Goal: Task Accomplishment & Management: Manage account settings

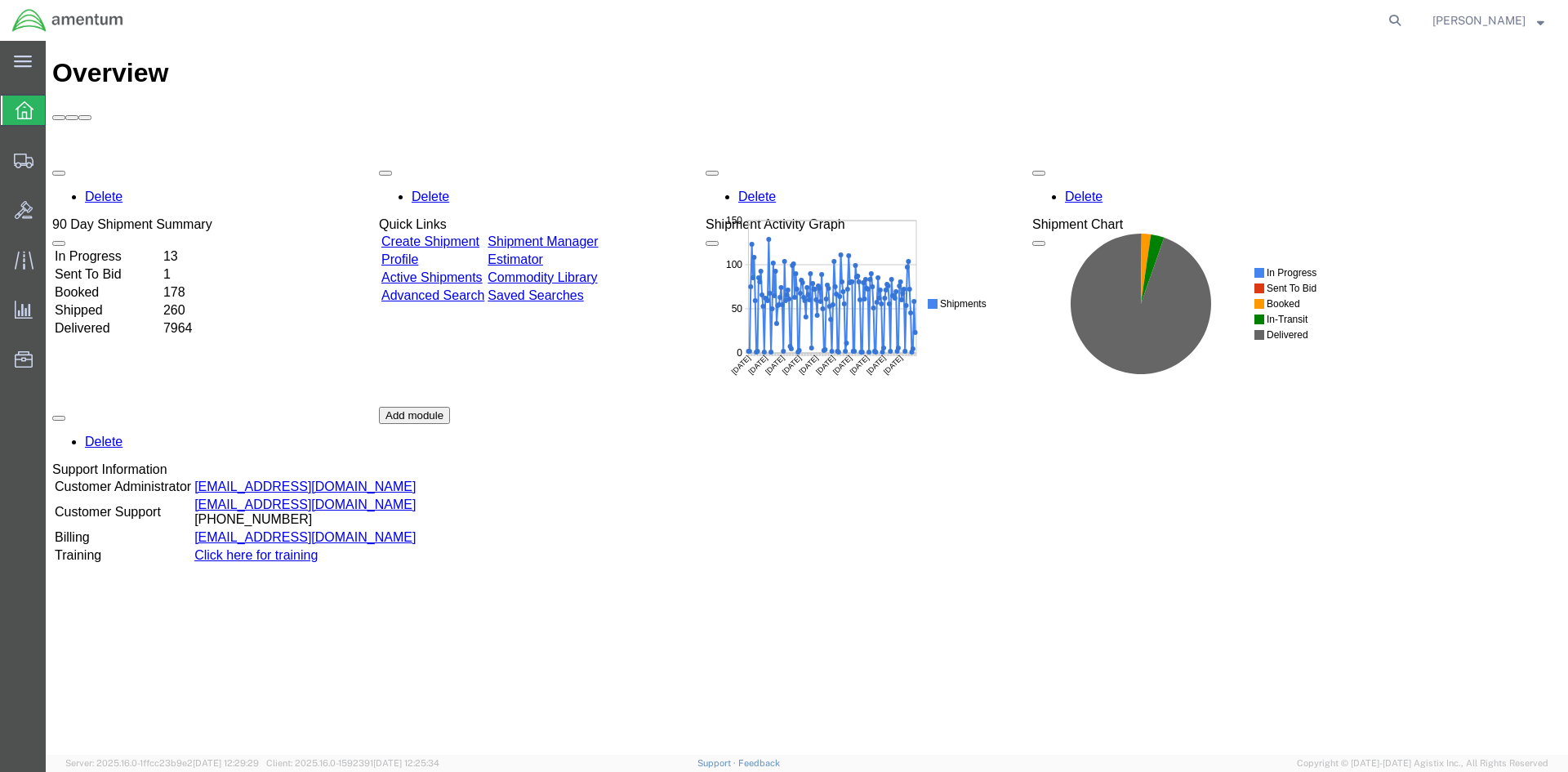
click at [598, 235] on link "Shipment Manager" at bounding box center [543, 241] width 110 height 14
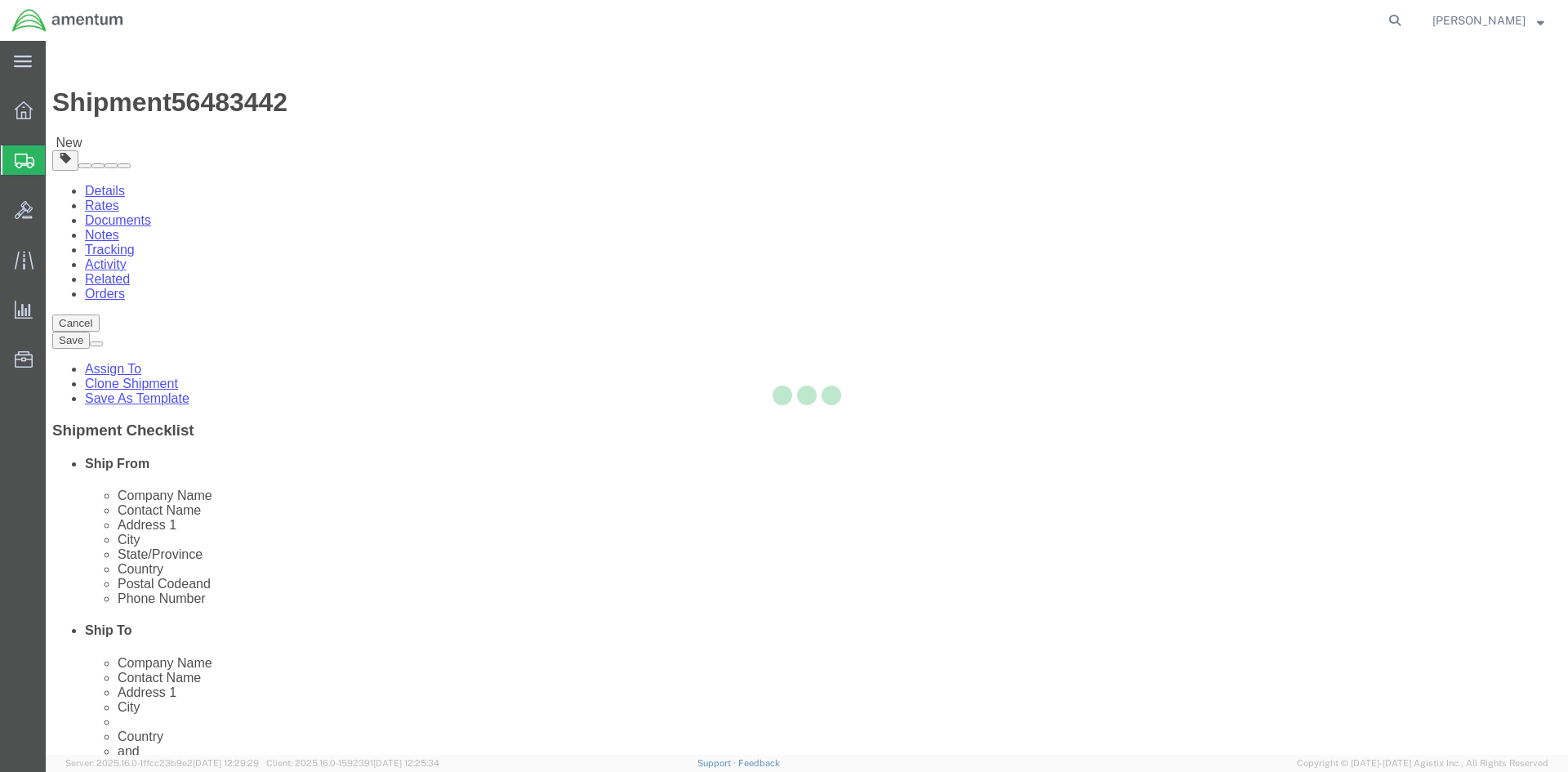
select select "42668"
select select "42681"
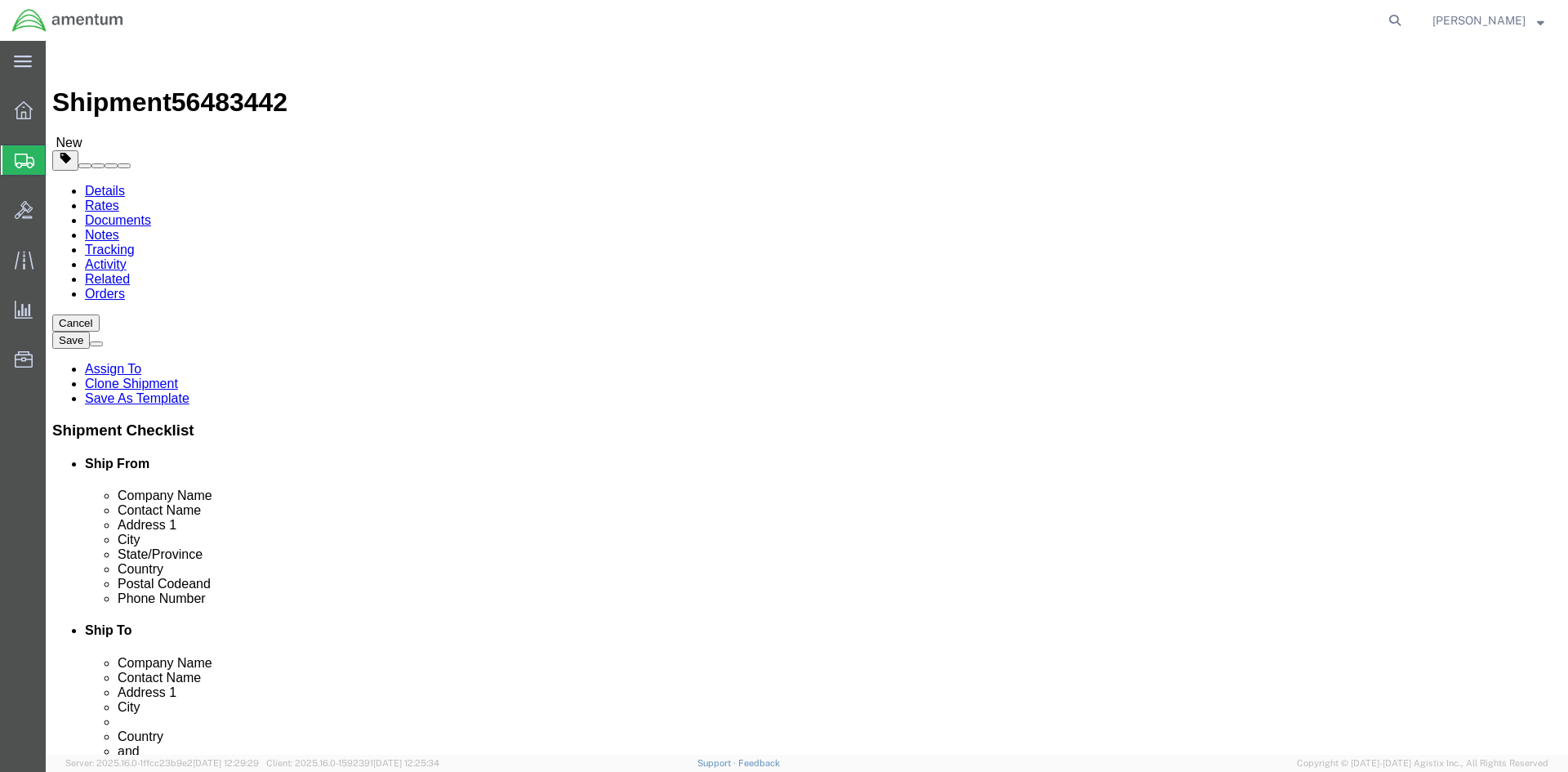
click link "Special Services"
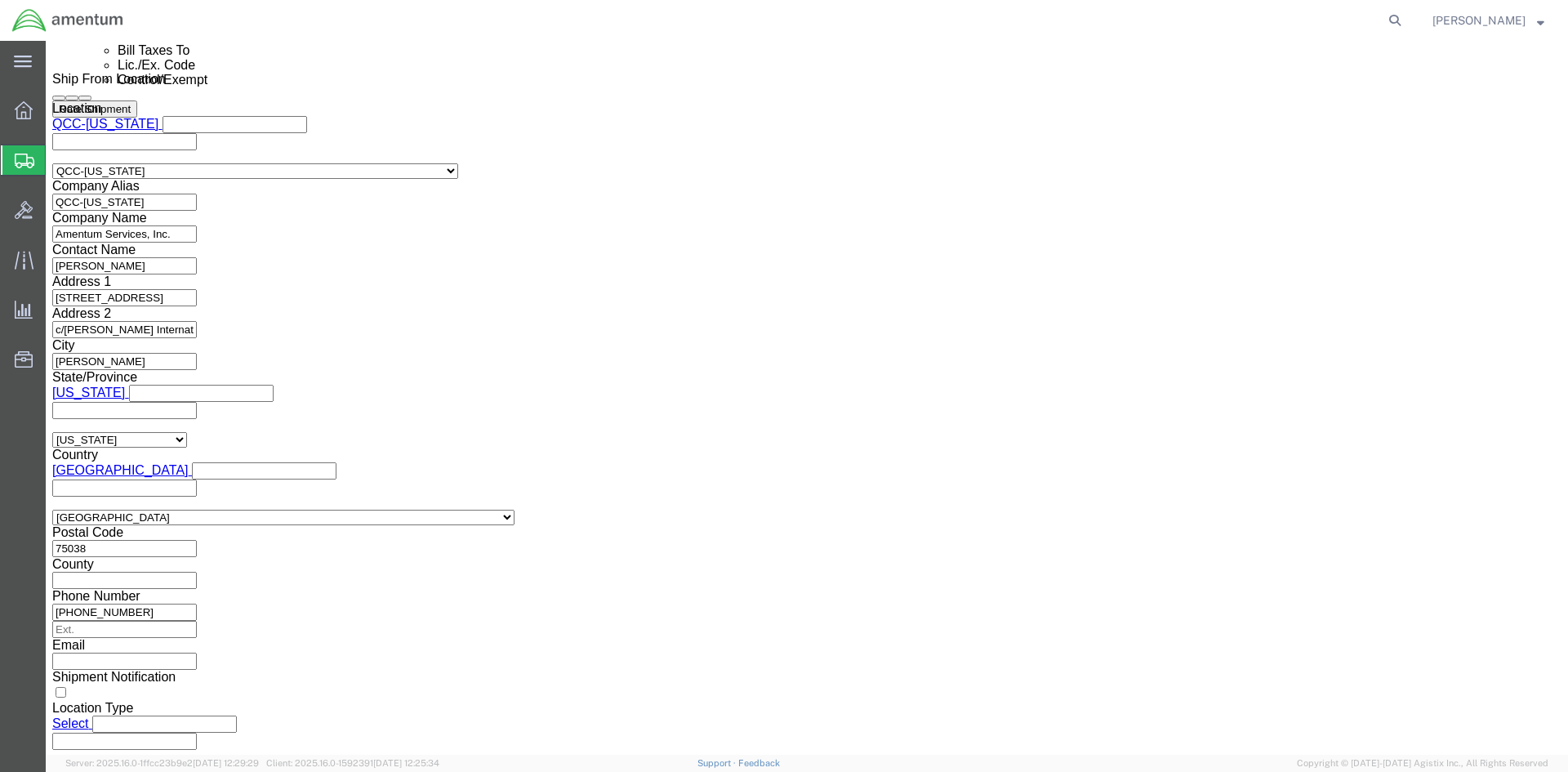
scroll to position [1144, 0]
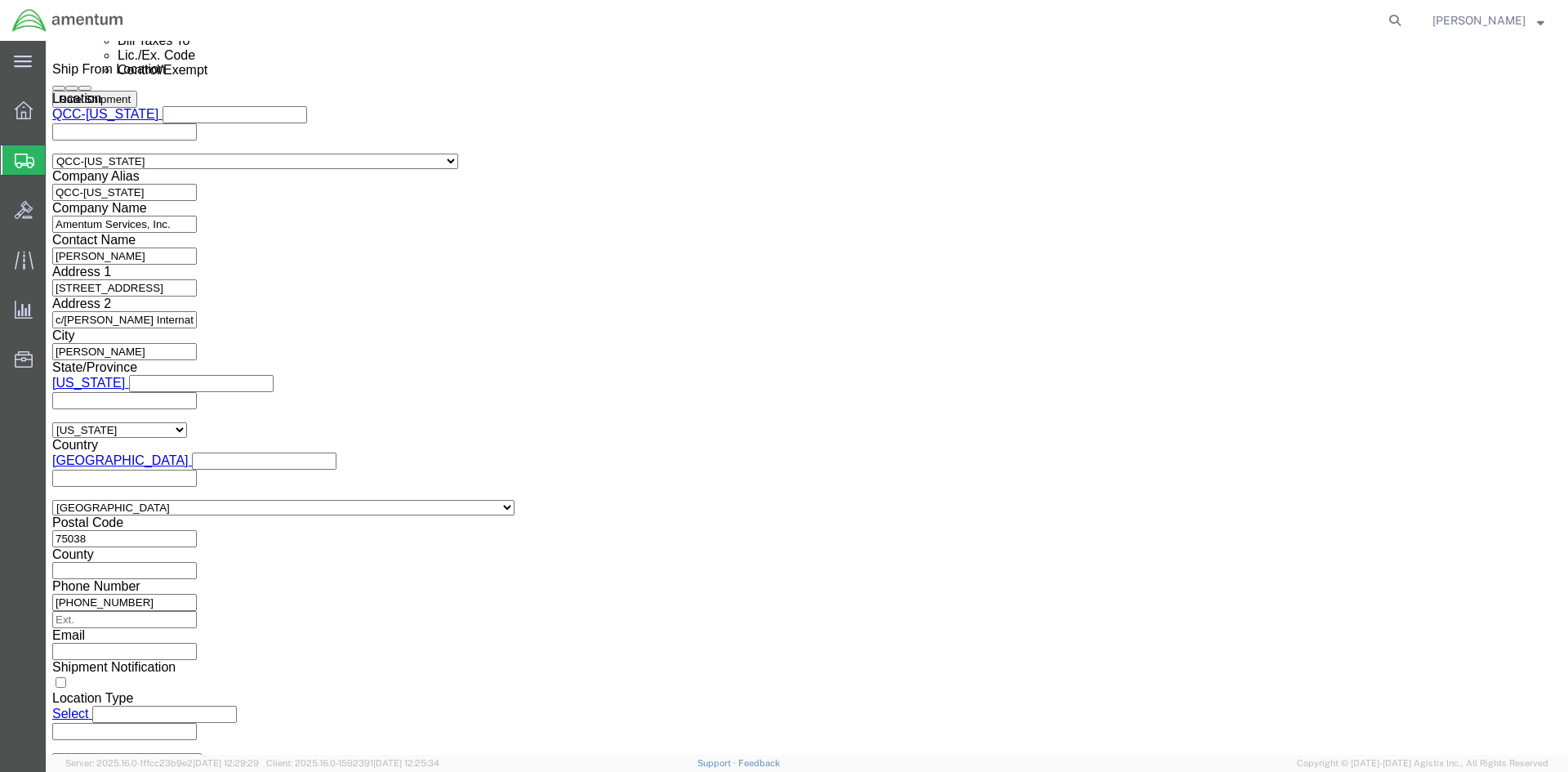
click select "Select AES-Direct EEI Carrier File EEI EEI Exempt"
select select "EXEM"
click select "Select AES-Direct EEI Carrier File EEI EEI Exempt"
drag, startPoint x: 865, startPoint y: 485, endPoint x: 689, endPoint y: 491, distance: 176.1
click div "ITN Number 30.37(A)"
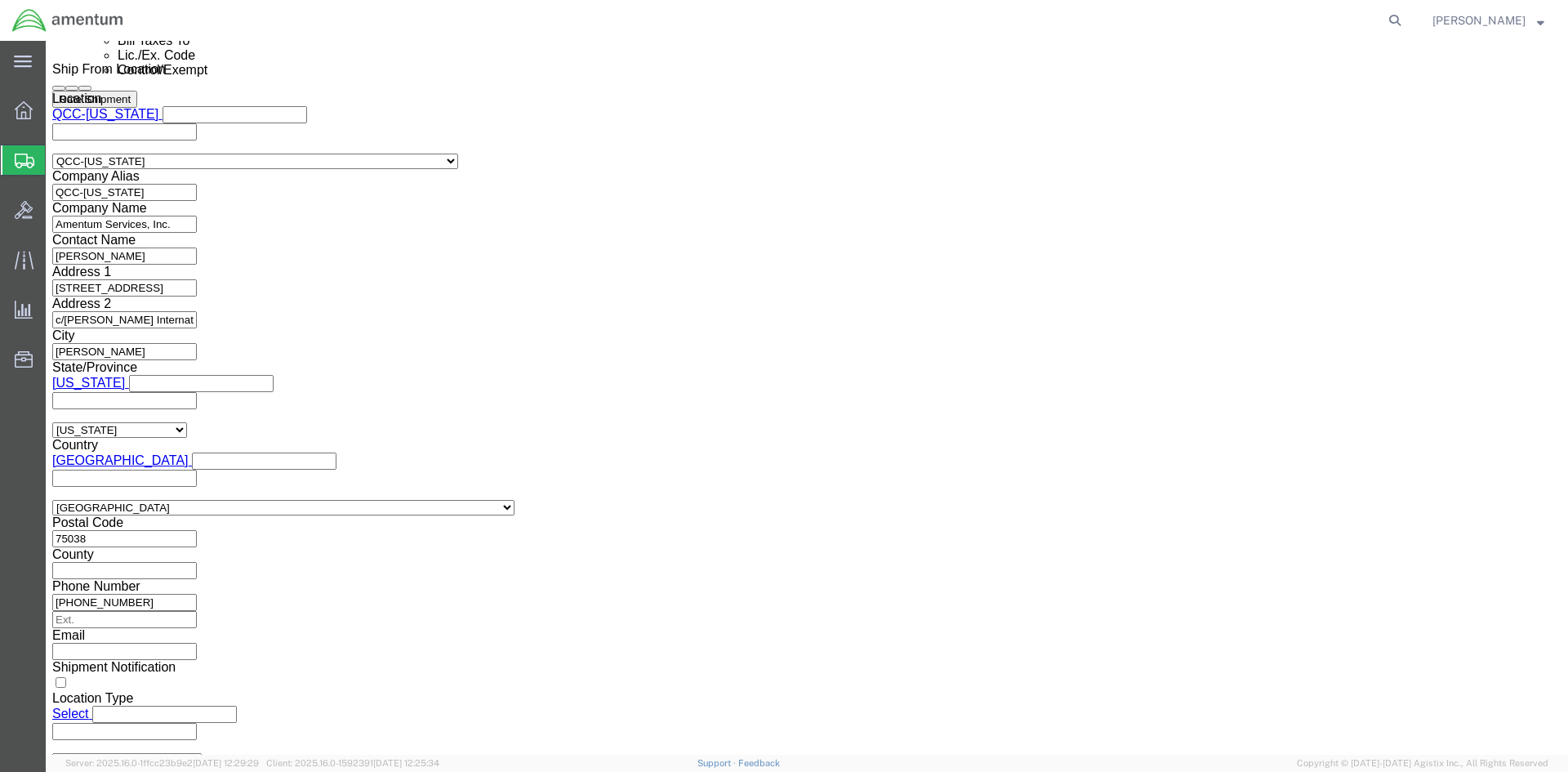
click select "Select ATF BIS DEA EPA FDA FTR ITAR OFAC Other (OPA)"
select select "FTR"
click select "Select ATF BIS DEA EPA FDA FTR ITAR OFAC Other (OPA)"
click select "Select 30.2(d)(2) 30.36 30.37(a) 30.37(f) 30.37(g) 30.37(h) 30.37(i) 30.37(j) 3…"
select select "30.37(a)"
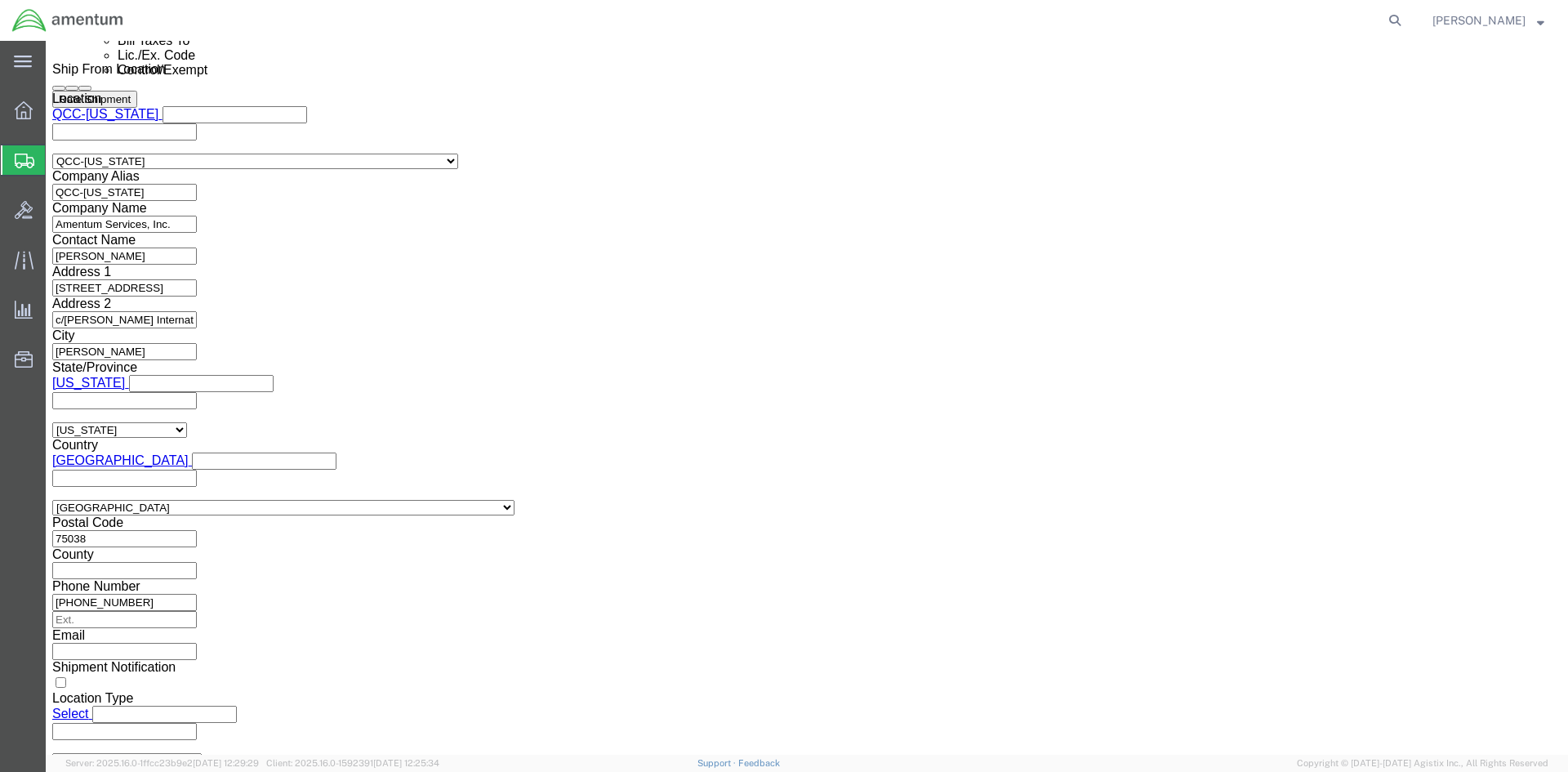
click select "Select 30.2(d)(2) 30.36 30.37(a) 30.37(f) 30.37(g) 30.37(h) 30.37(i) 30.37(j) 3…"
click button "Rate Shipment"
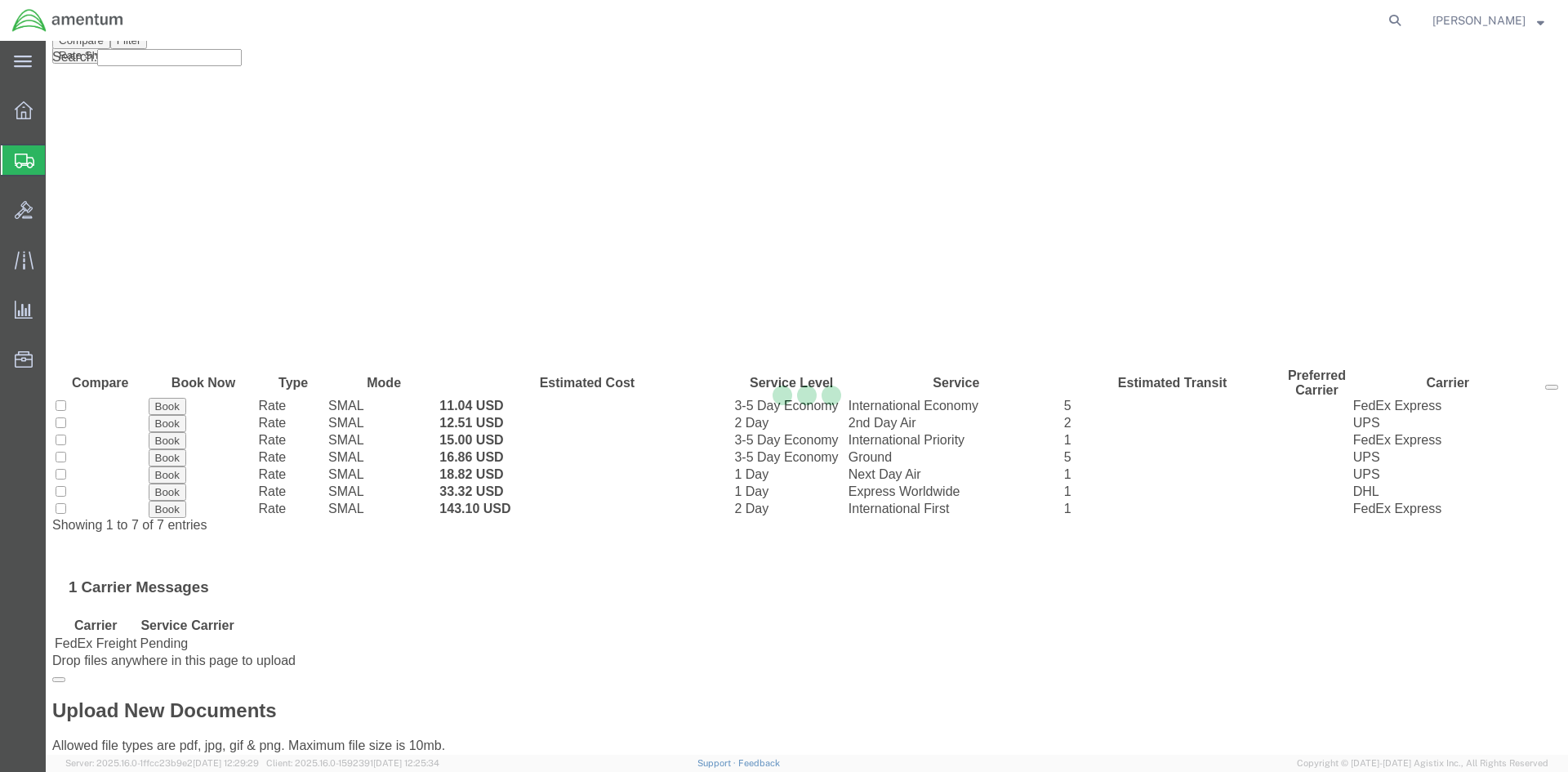
scroll to position [0, 0]
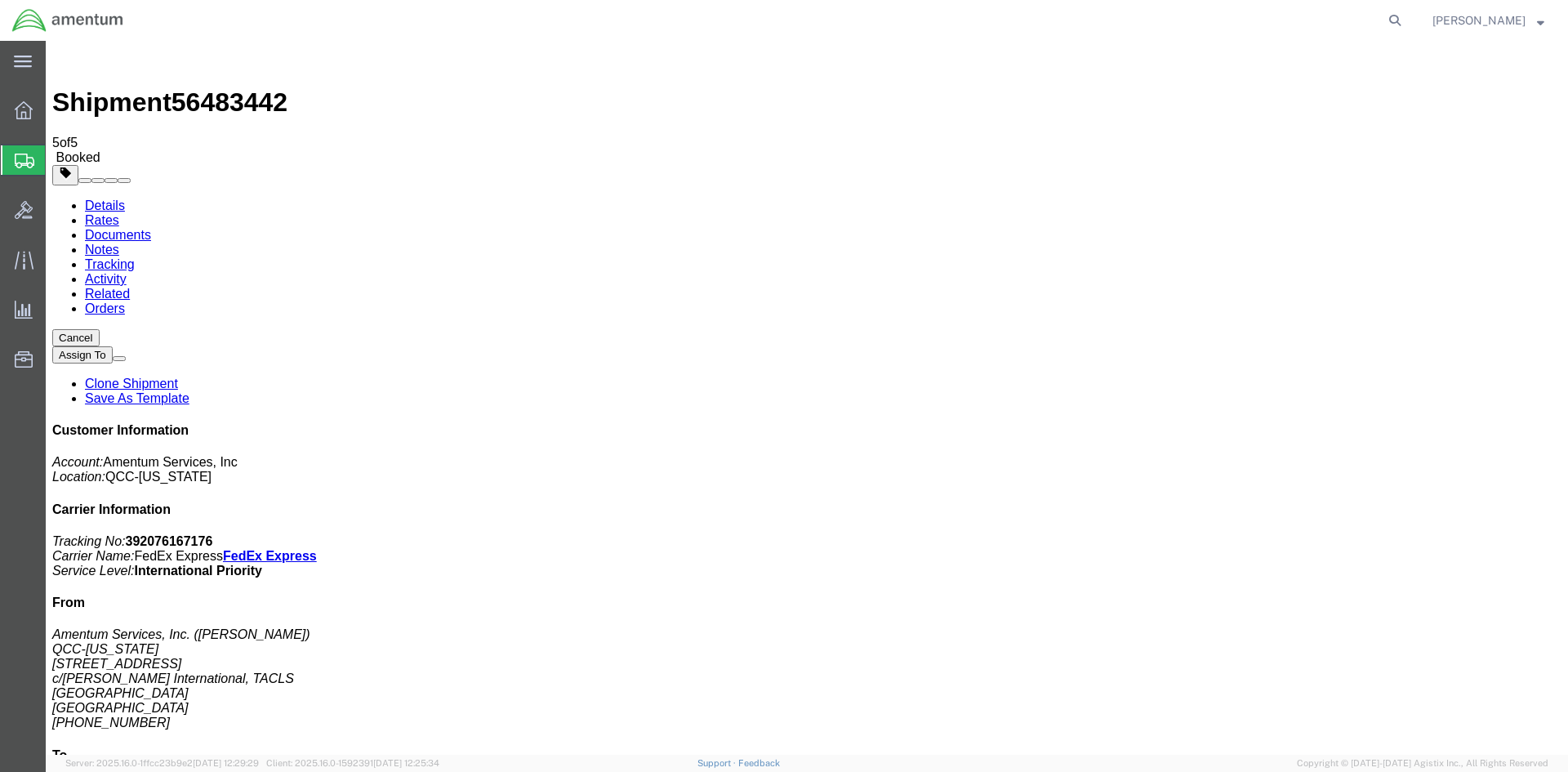
drag, startPoint x: 577, startPoint y: 356, endPoint x: 654, endPoint y: 353, distance: 77.1
copy td "392076167176"
drag, startPoint x: 682, startPoint y: 355, endPoint x: 47, endPoint y: 405, distance: 637.0
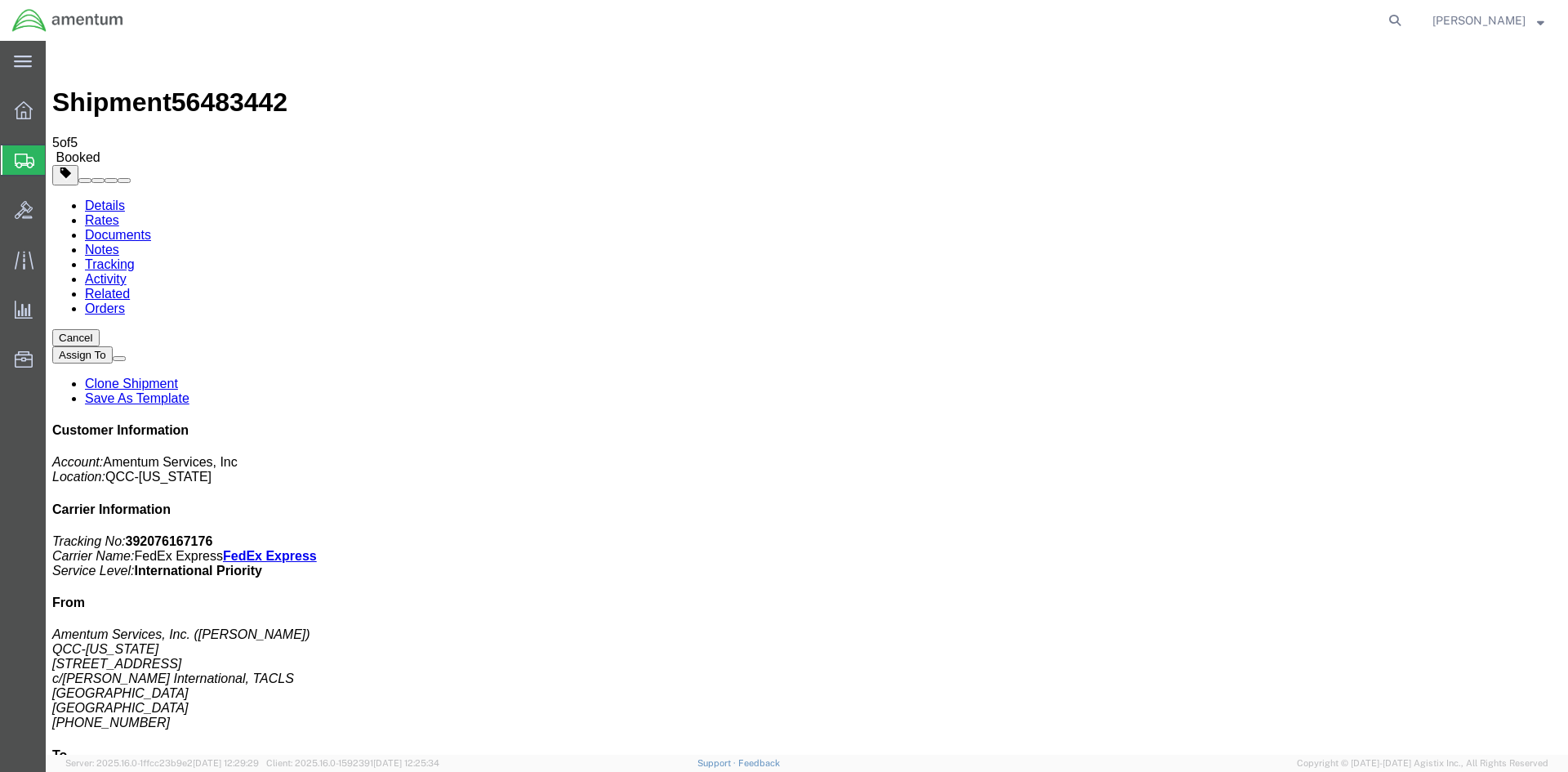
drag, startPoint x: 685, startPoint y: 259, endPoint x: 48, endPoint y: 231, distance: 637.6
click at [56, 106] on span "Overview" at bounding box center [51, 109] width 12 height 33
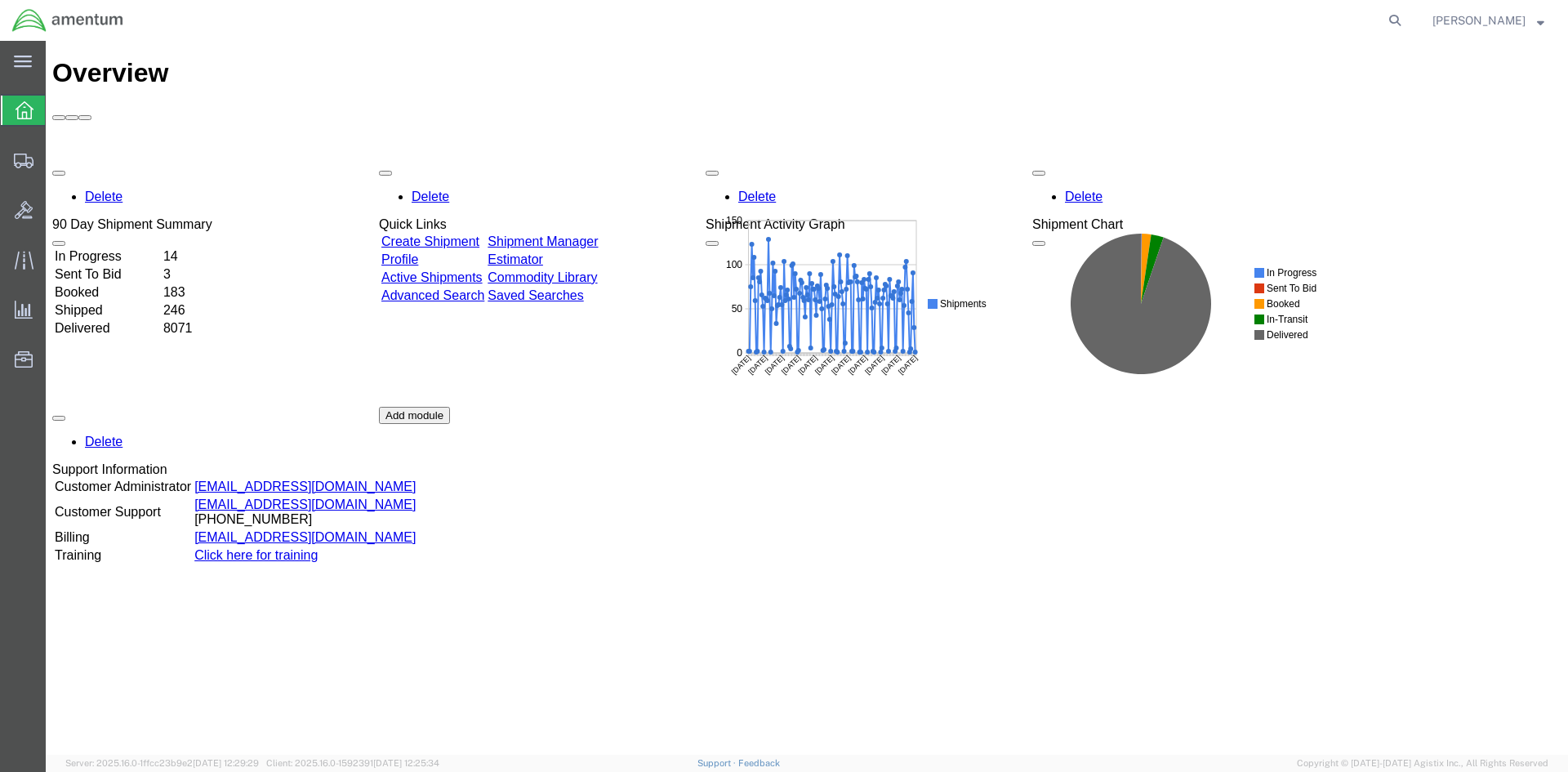
click at [598, 235] on link "Shipment Manager" at bounding box center [543, 241] width 110 height 14
